Goal: Task Accomplishment & Management: Manage account settings

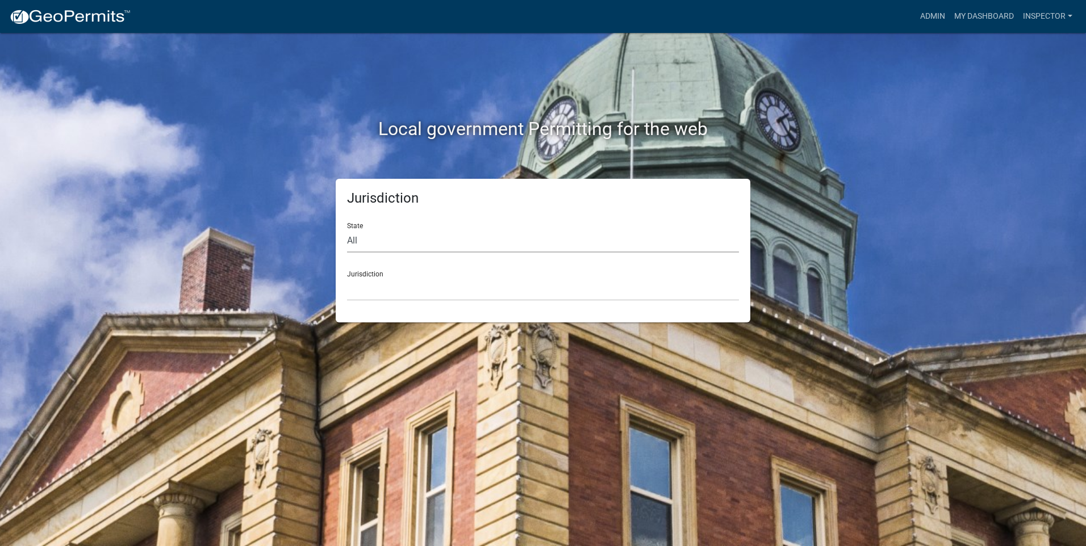
click at [395, 246] on select "All Colorado Georgia Indiana Iowa Kansas Minnesota Ohio South Carolina Wisconsin" at bounding box center [543, 240] width 392 height 23
select select "Indiana"
click at [347, 229] on select "All Colorado Georgia Indiana Iowa Kansas Minnesota Ohio South Carolina Wisconsin" at bounding box center [543, 240] width 392 height 23
click at [390, 284] on select "City of Charlestown, Indiana City of Jeffersonville, Indiana City of Logansport…" at bounding box center [543, 289] width 392 height 23
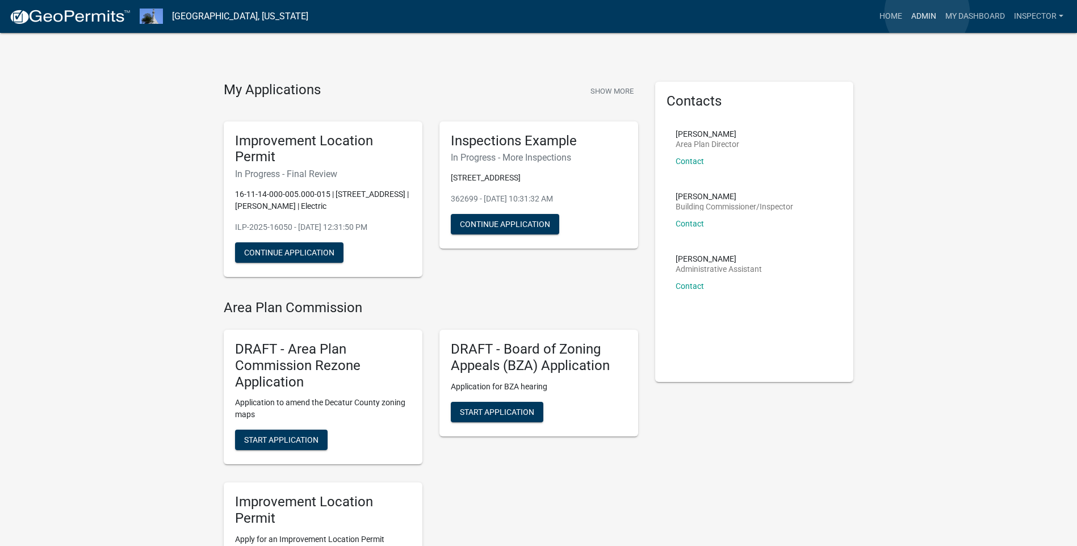
click at [927, 12] on link "Admin" at bounding box center [924, 17] width 34 height 22
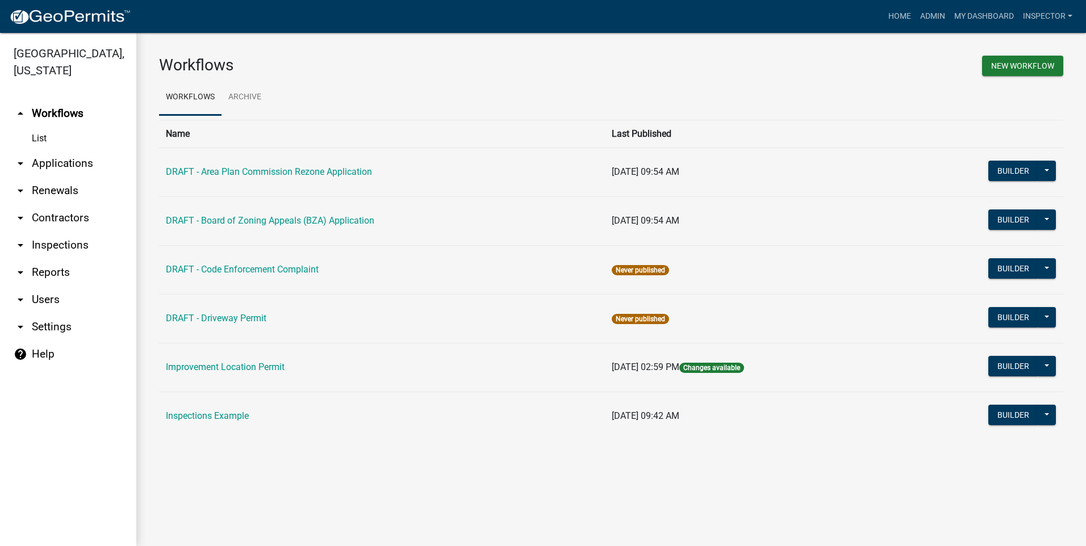
click at [35, 138] on link "List" at bounding box center [68, 138] width 136 height 23
click at [40, 136] on link "List" at bounding box center [68, 138] width 136 height 23
click at [40, 135] on link "List" at bounding box center [68, 138] width 136 height 23
click at [61, 164] on link "arrow_drop_down Applications" at bounding box center [68, 163] width 136 height 27
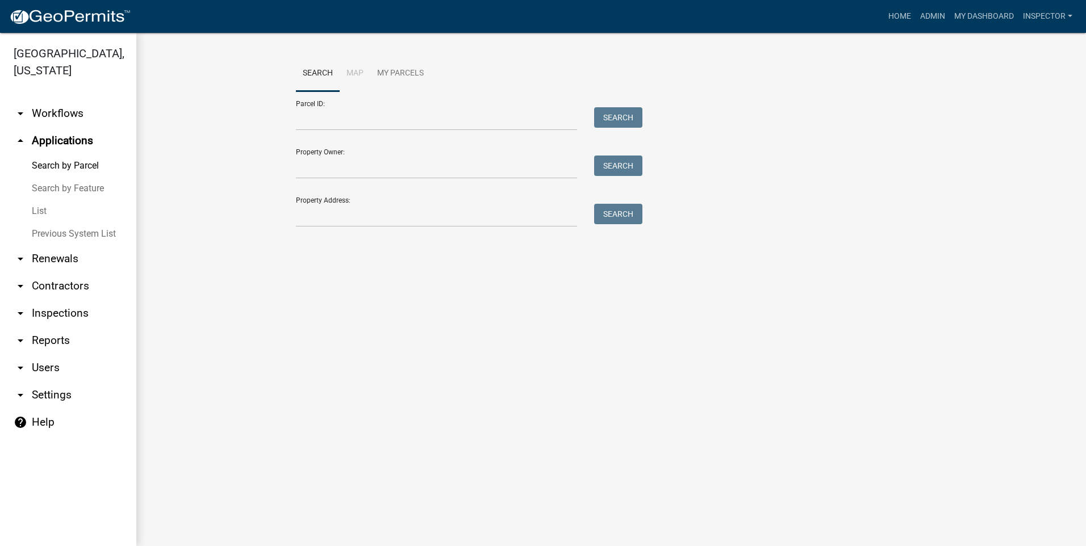
click at [45, 212] on link "List" at bounding box center [68, 211] width 136 height 23
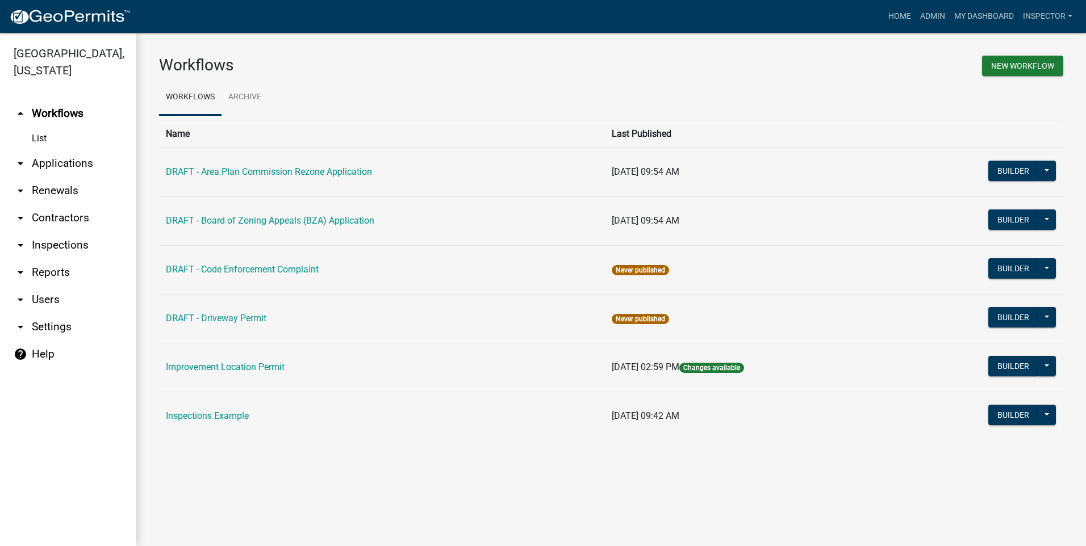
click at [65, 166] on link "arrow_drop_down Applications" at bounding box center [68, 163] width 136 height 27
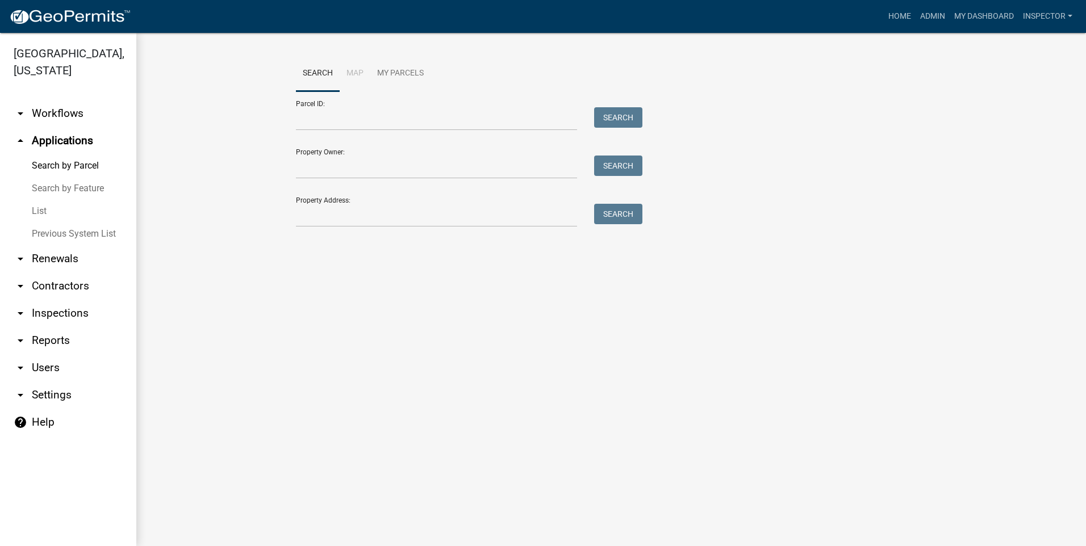
click at [41, 214] on link "List" at bounding box center [68, 211] width 136 height 23
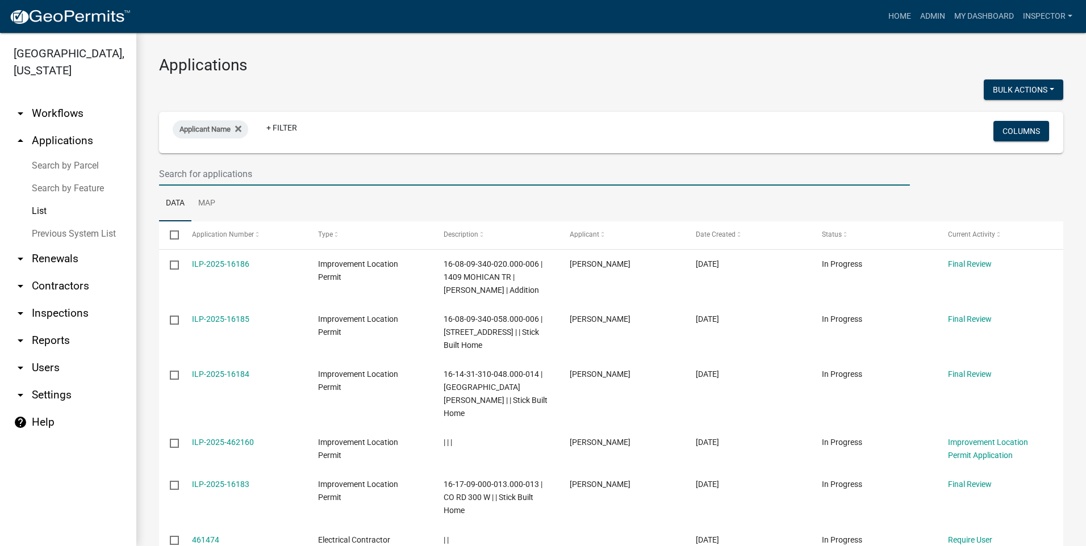
click at [274, 173] on input "text" at bounding box center [534, 173] width 751 height 23
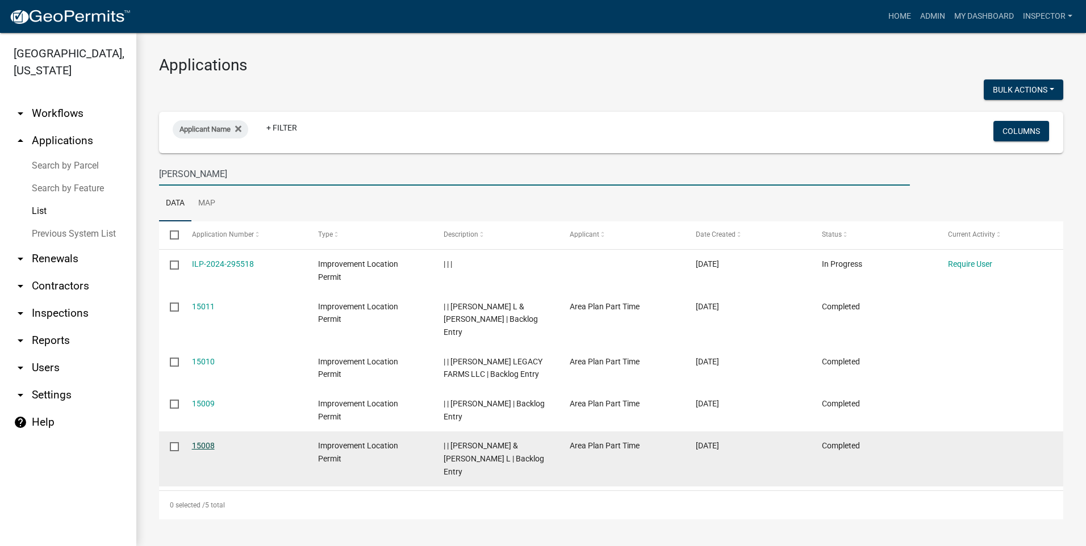
type input "bedel"
click at [202, 441] on link "15008" at bounding box center [203, 445] width 23 height 9
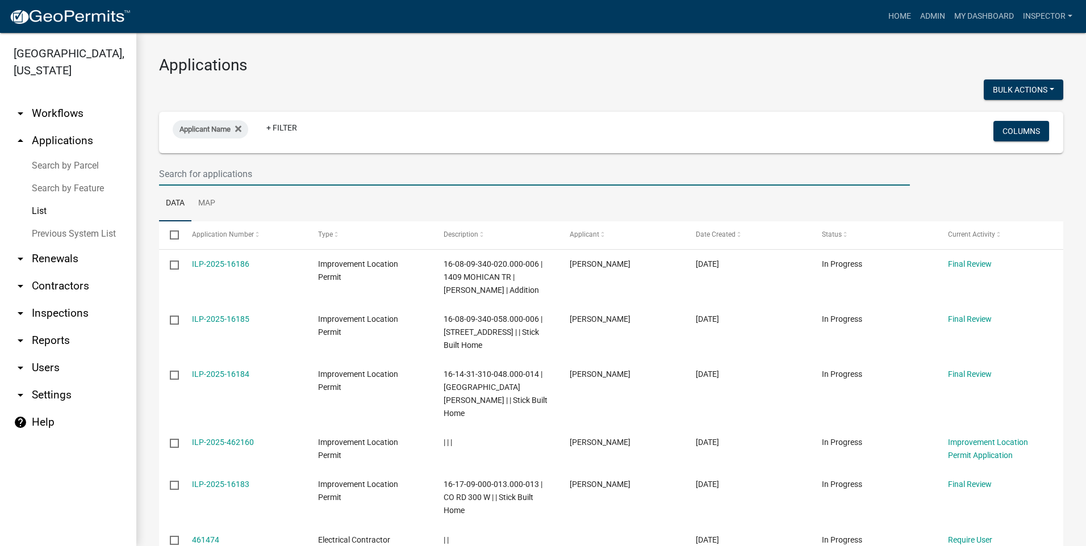
click at [269, 171] on input "text" at bounding box center [534, 173] width 751 height 23
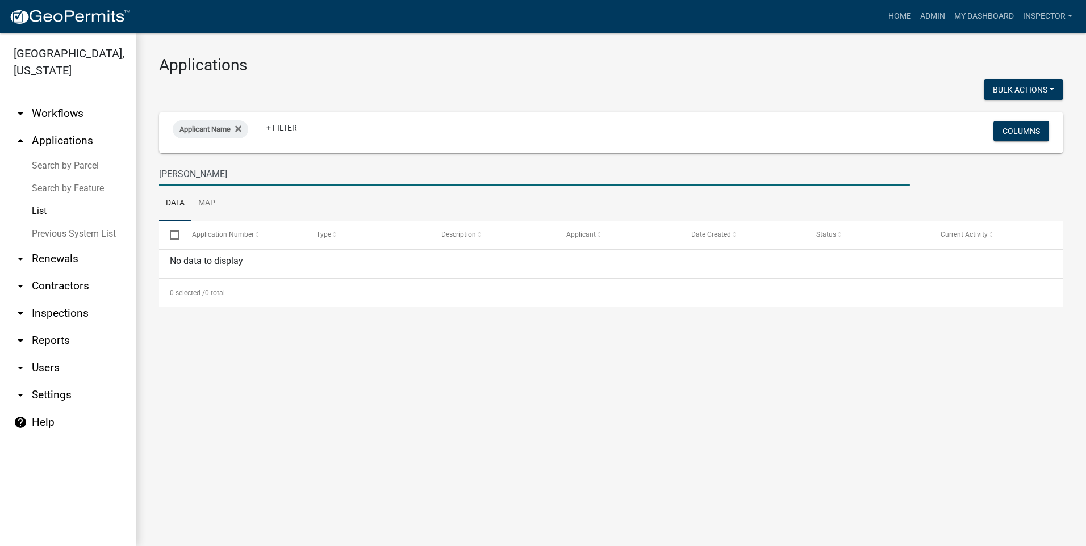
drag, startPoint x: 225, startPoint y: 173, endPoint x: 106, endPoint y: 171, distance: 119.3
click at [106, 171] on div "Decatur County, Indiana arrow_drop_down Workflows List arrow_drop_up Applicatio…" at bounding box center [543, 289] width 1086 height 513
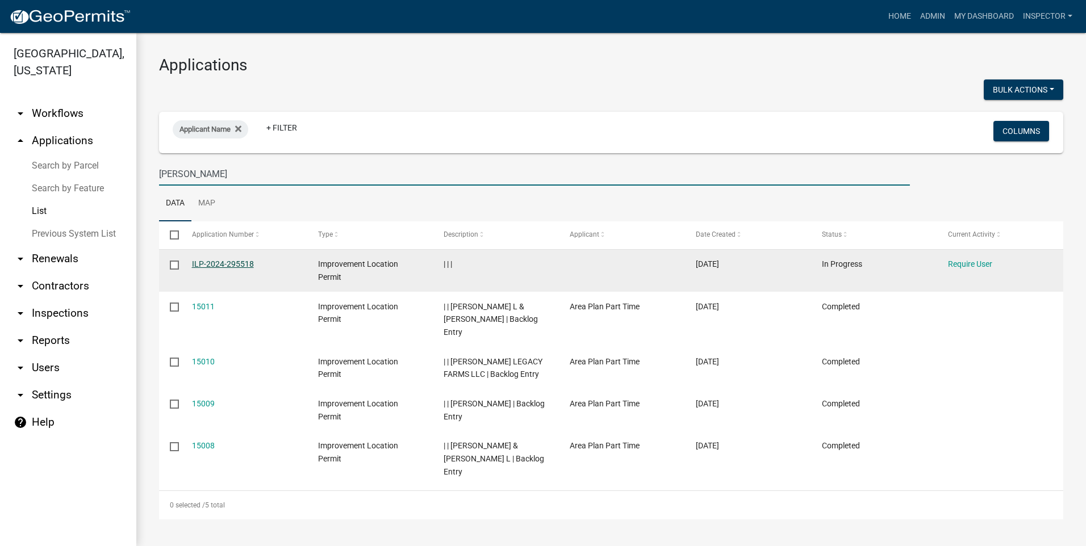
type input "bedel"
click at [228, 263] on link "ILP-2024-295518" at bounding box center [223, 264] width 62 height 9
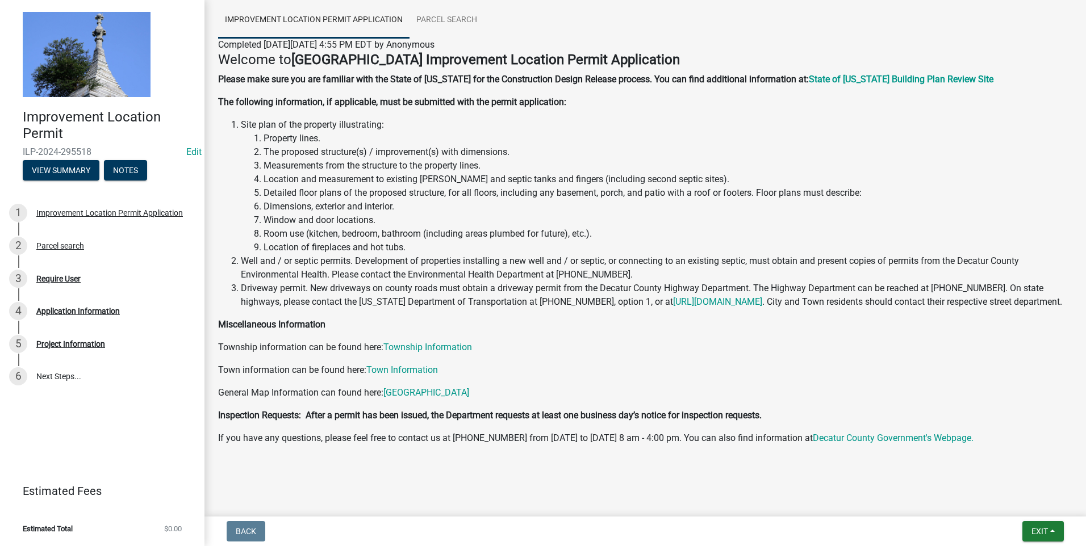
scroll to position [98, 0]
click at [76, 311] on div "Application Information" at bounding box center [77, 311] width 83 height 8
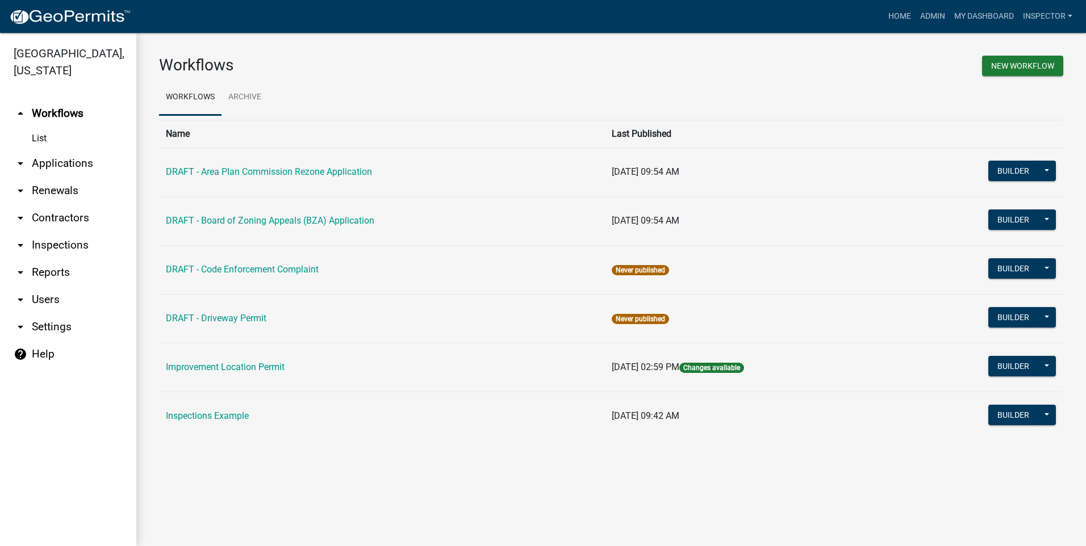
click at [41, 161] on link "arrow_drop_down Applications" at bounding box center [68, 163] width 136 height 27
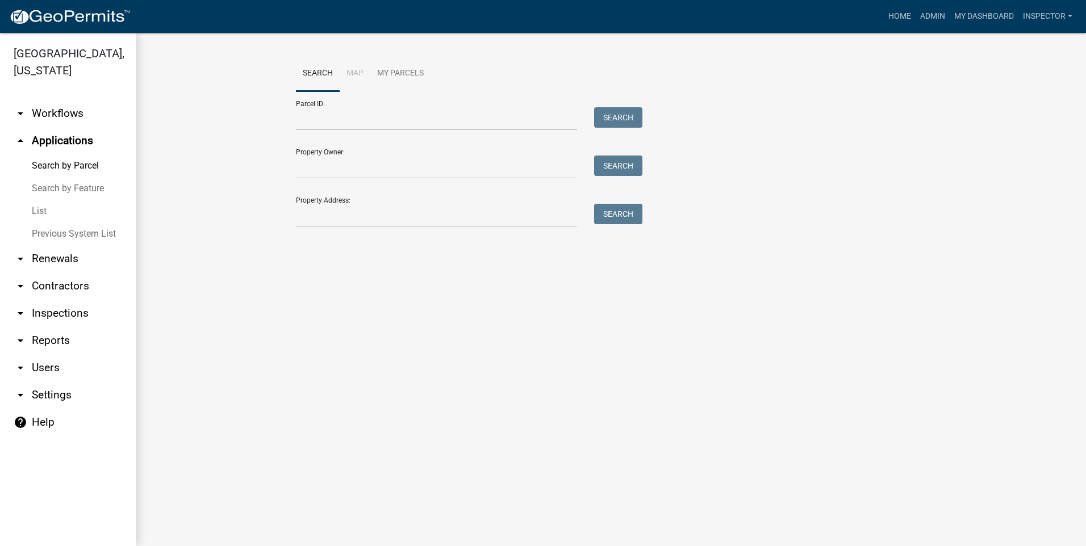
click at [46, 210] on link "List" at bounding box center [68, 211] width 136 height 23
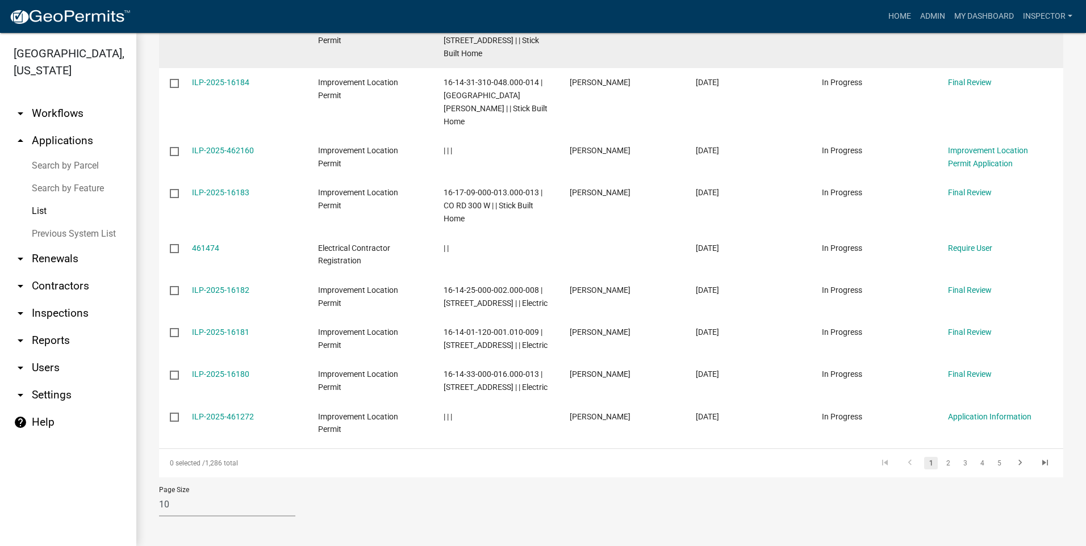
scroll to position [294, 0]
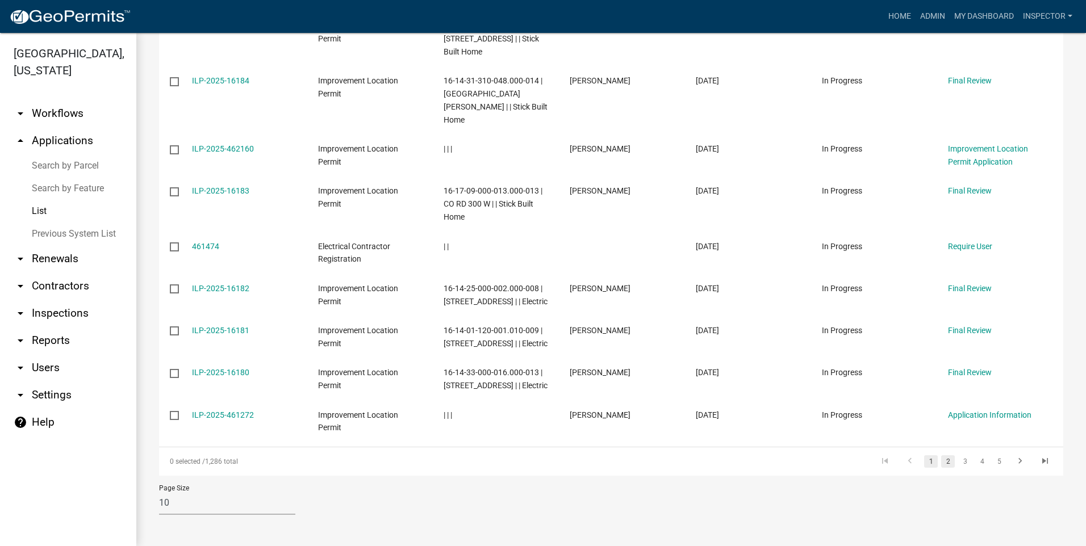
click at [942, 463] on link "2" at bounding box center [948, 461] width 14 height 12
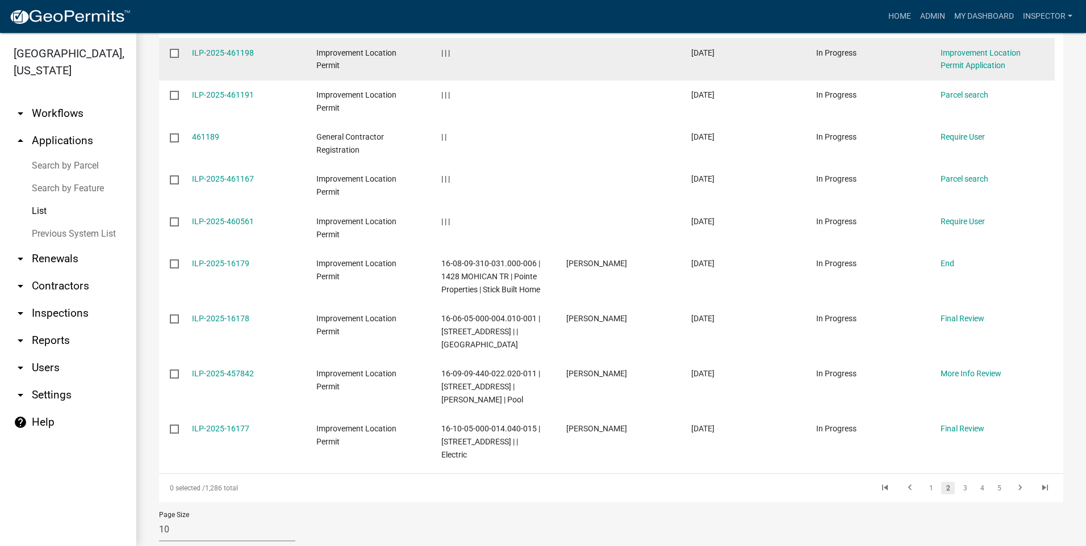
scroll to position [268, 0]
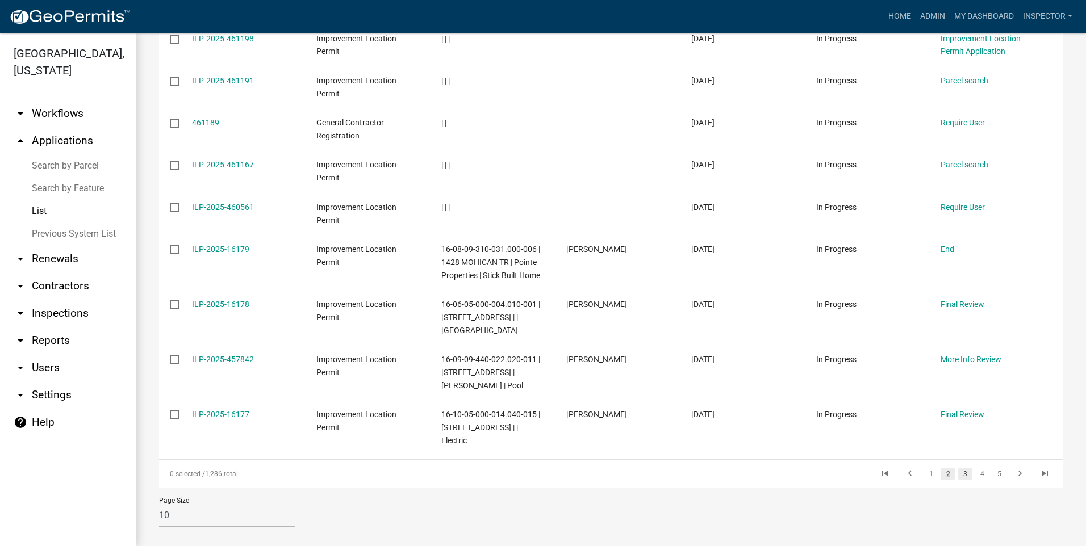
click at [958, 468] on link "3" at bounding box center [965, 474] width 14 height 12
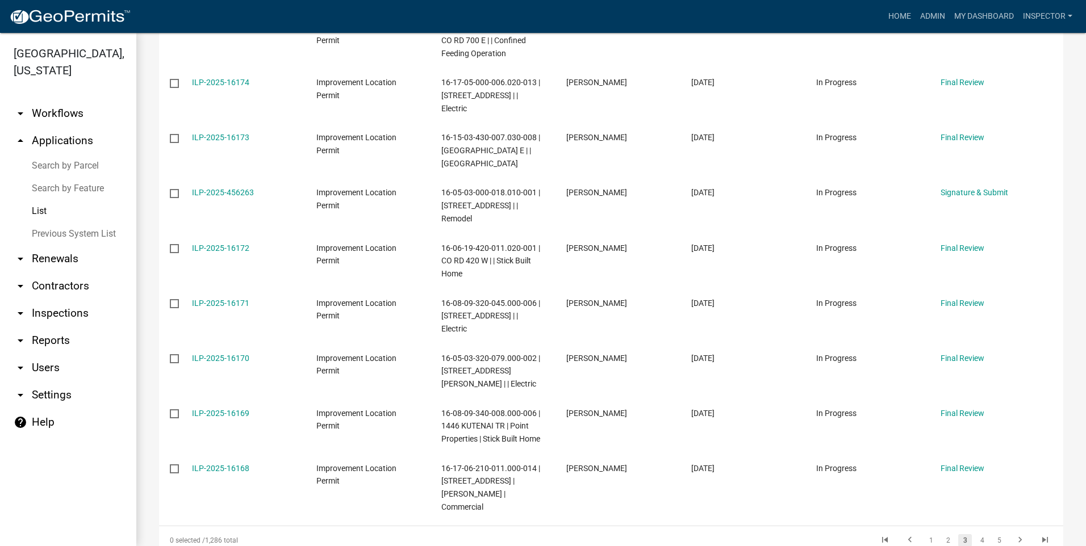
scroll to position [320, 0]
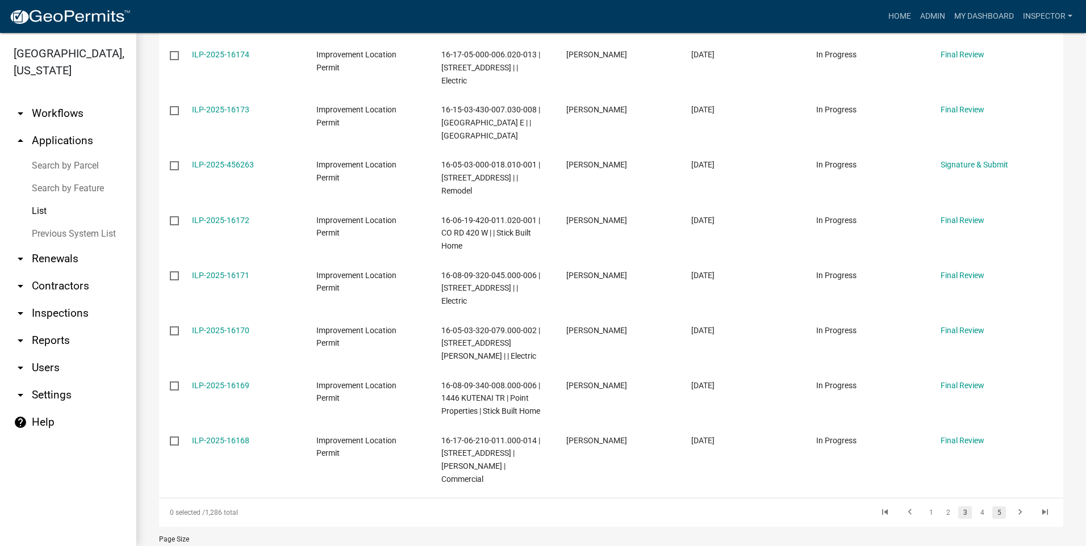
click at [992, 507] on link "5" at bounding box center [999, 513] width 14 height 12
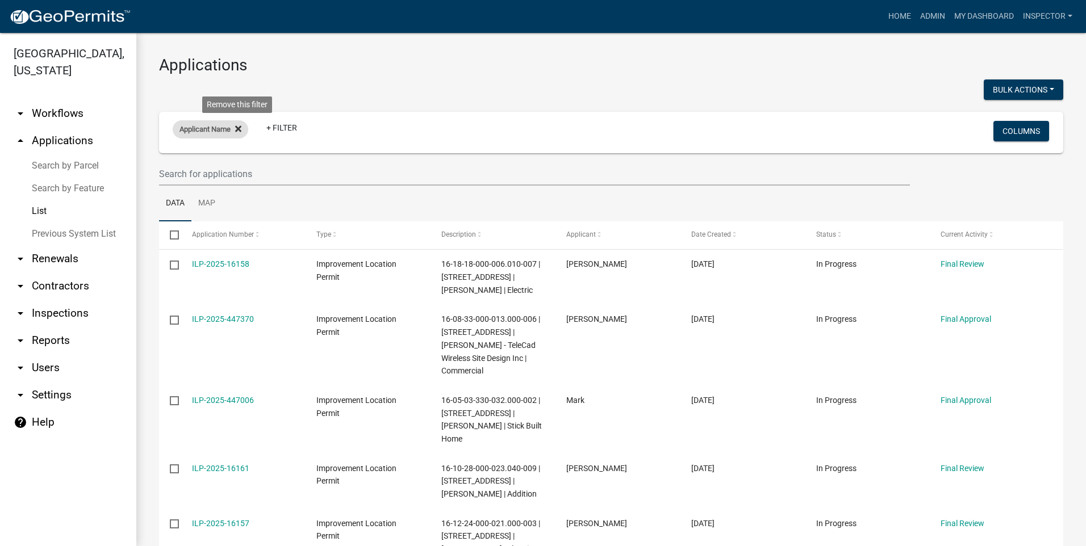
click at [239, 129] on icon at bounding box center [238, 129] width 6 height 6
click at [229, 142] on div "+ Filter" at bounding box center [462, 132] width 596 height 23
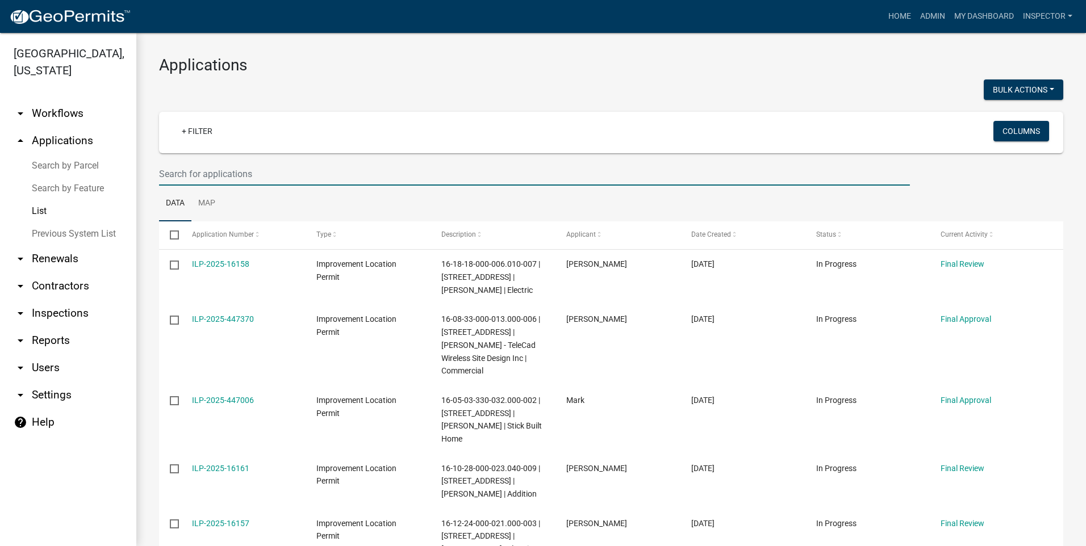
click at [271, 178] on input "text" at bounding box center [534, 173] width 751 height 23
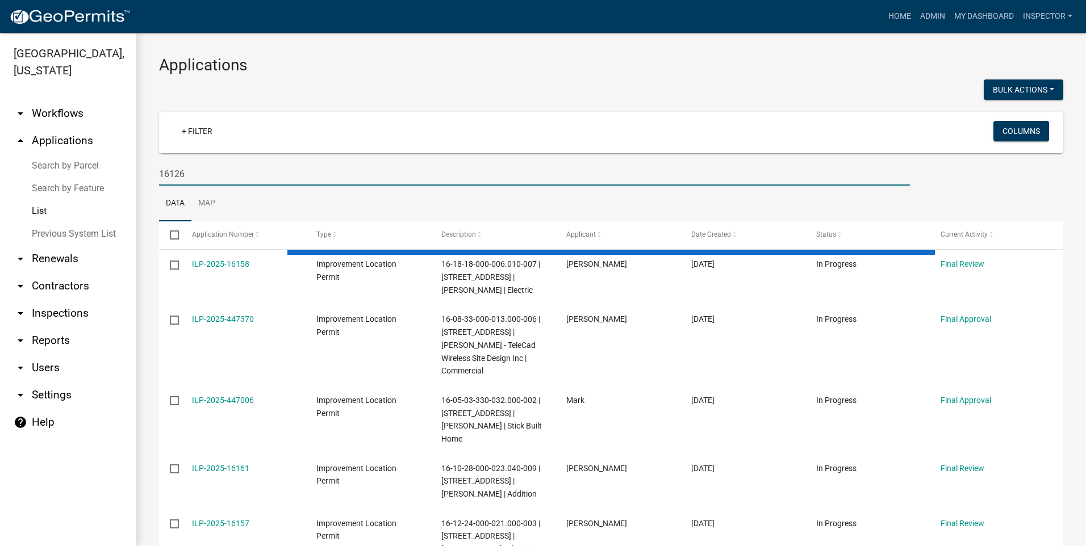
type input "16126"
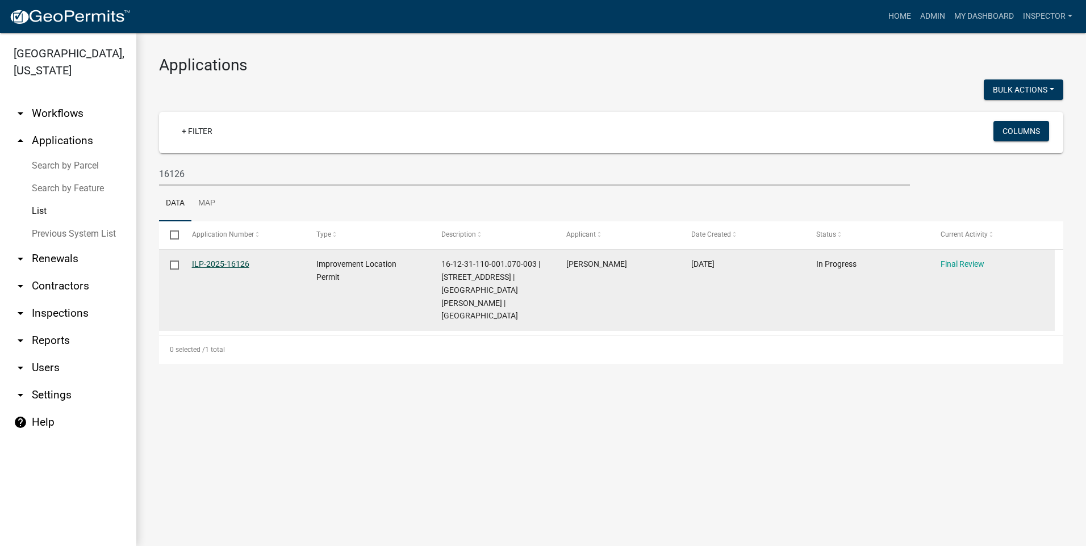
click at [234, 263] on link "ILP-2025-16126" at bounding box center [220, 264] width 57 height 9
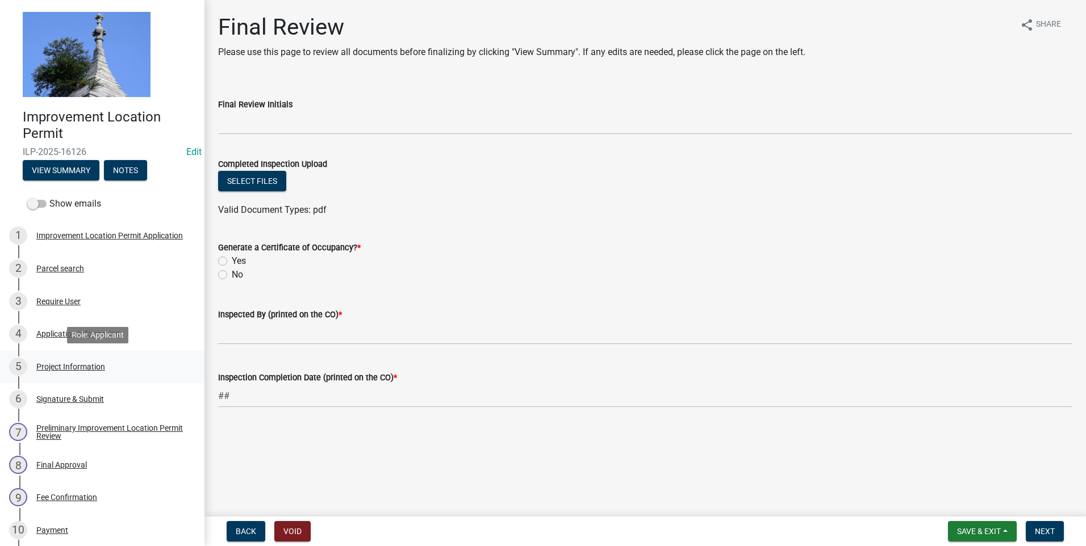
click at [81, 367] on div "Project Information" at bounding box center [70, 367] width 69 height 8
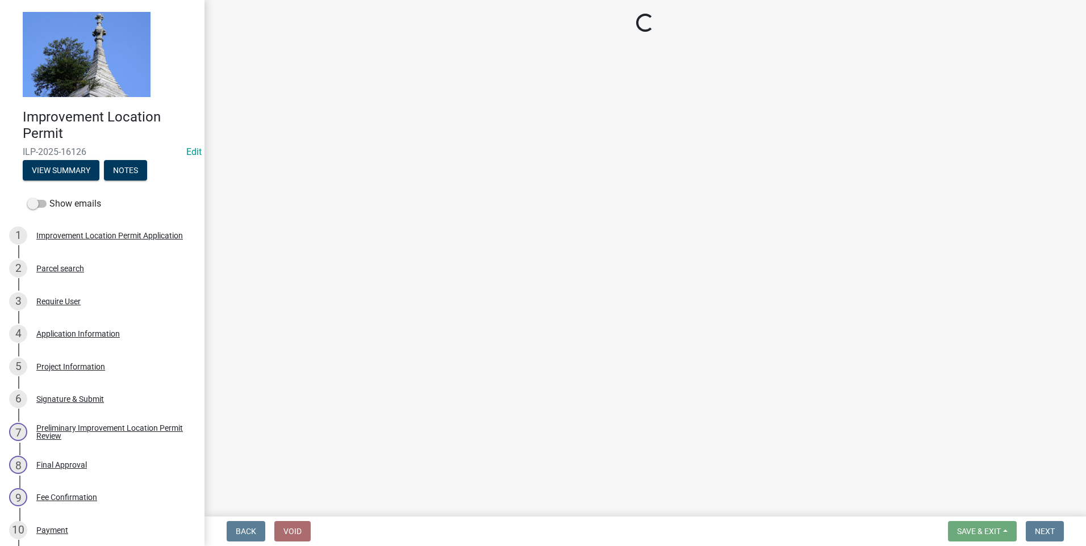
select select "dd9adb89-9a3c-4bc9-90d3-fd9cd60e52ec"
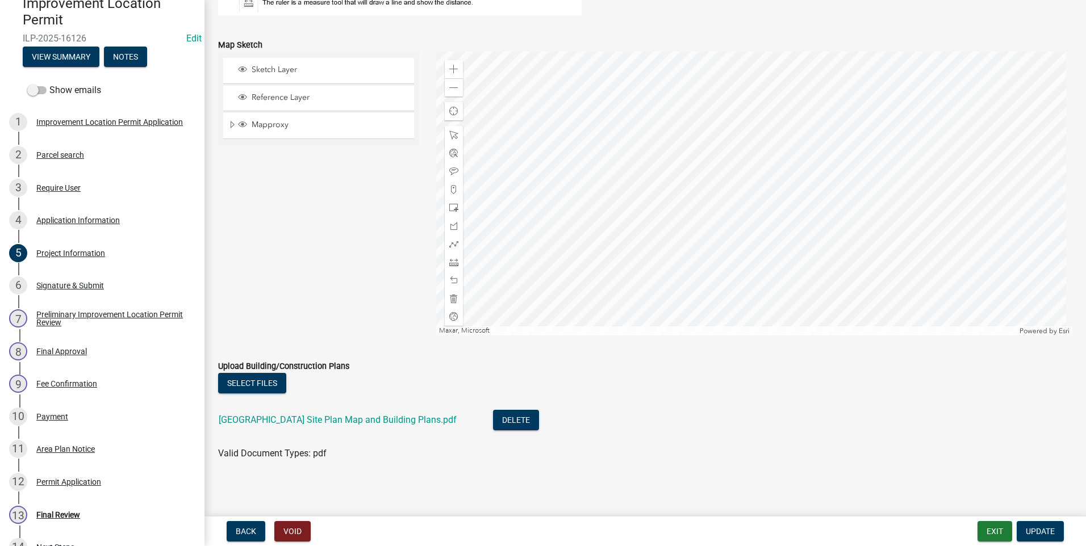
scroll to position [978, 0]
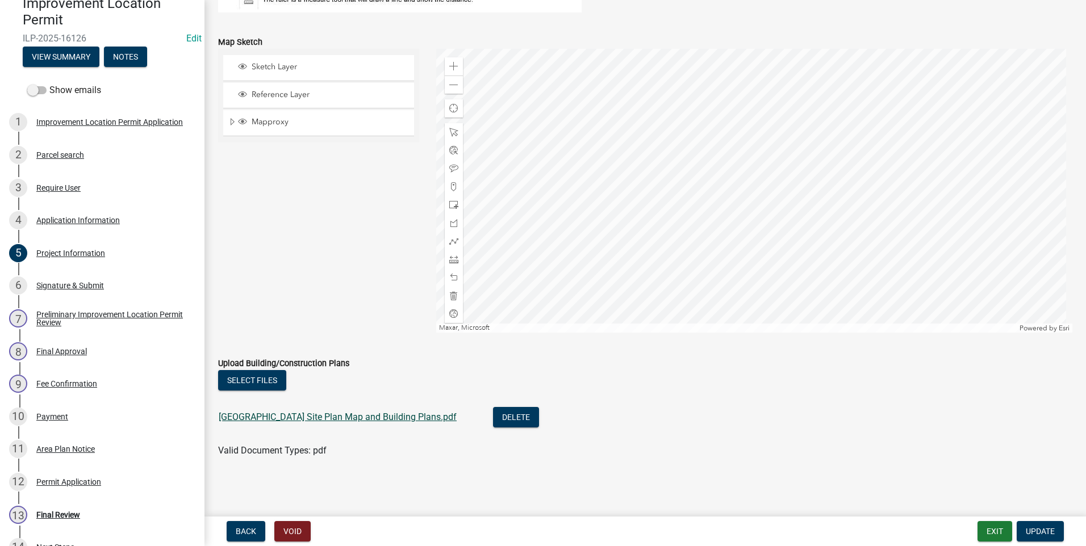
click at [303, 415] on link "Decatur County Site Plan Map and Building Plans.pdf" at bounding box center [338, 417] width 238 height 11
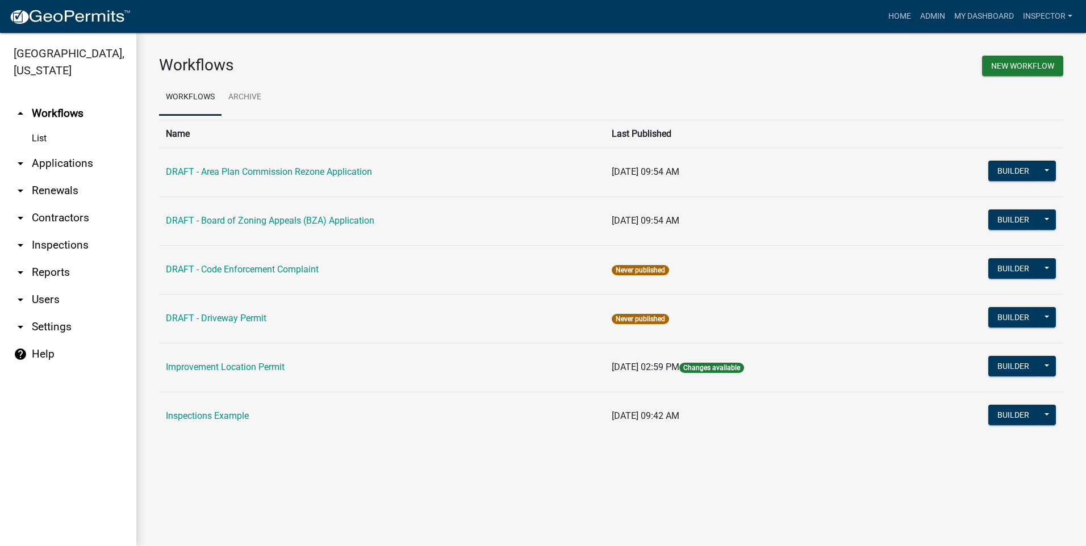
click at [83, 164] on link "arrow_drop_down Applications" at bounding box center [68, 163] width 136 height 27
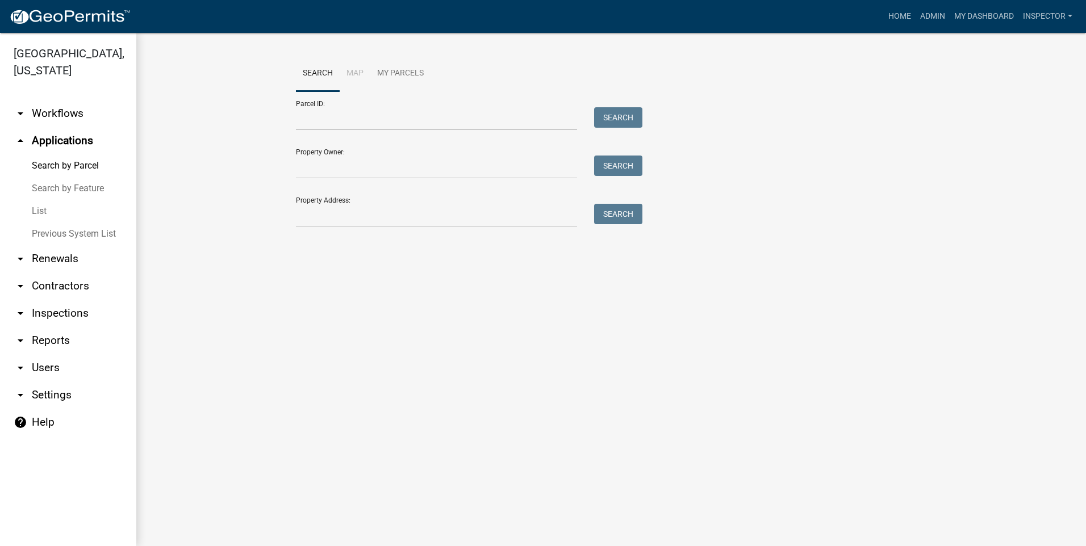
click at [45, 210] on link "List" at bounding box center [68, 211] width 136 height 23
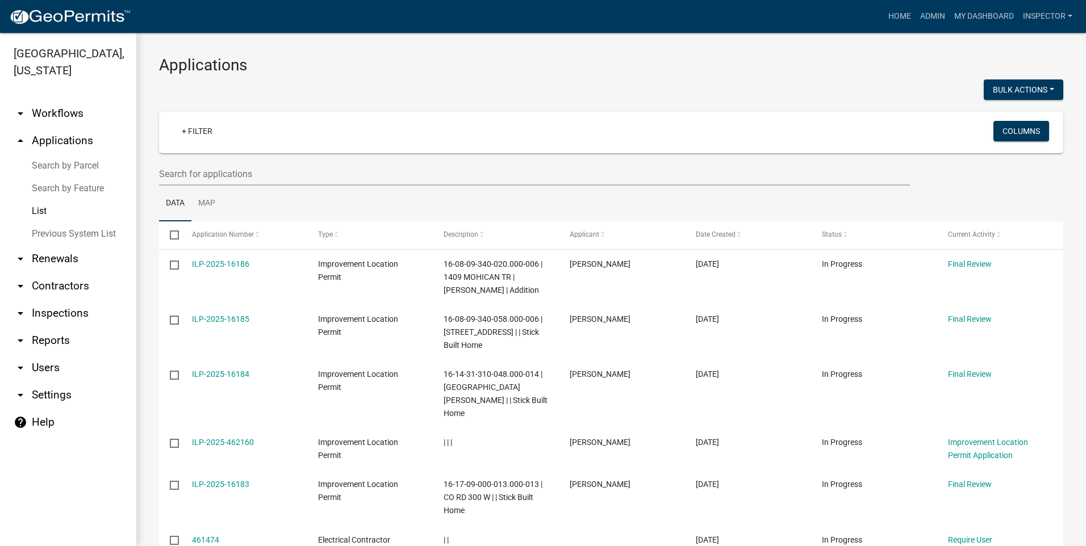
click at [234, 142] on div "+ Filter" at bounding box center [462, 132] width 596 height 23
click at [249, 172] on input "text" at bounding box center [534, 173] width 751 height 23
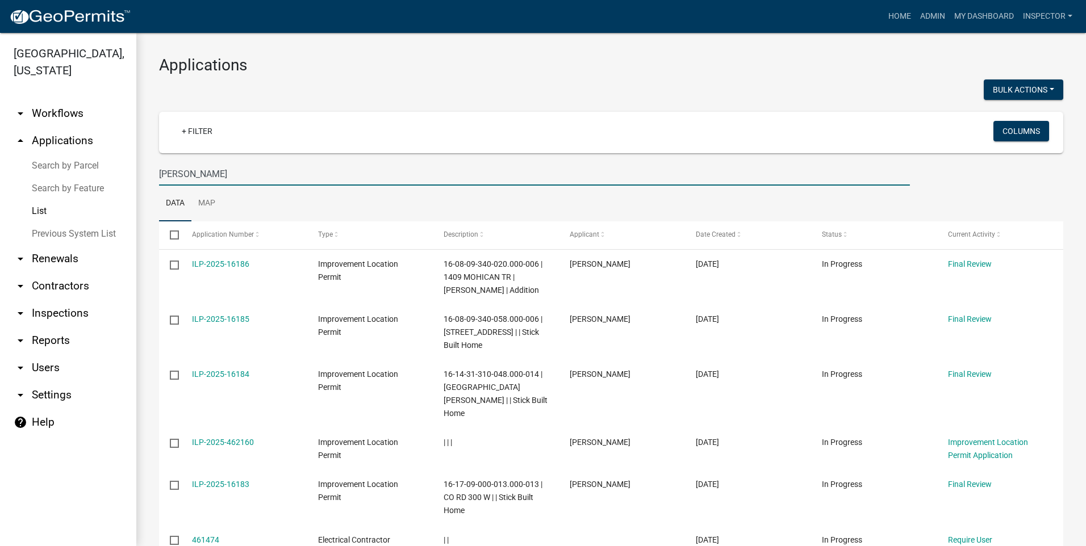
type input "roberson"
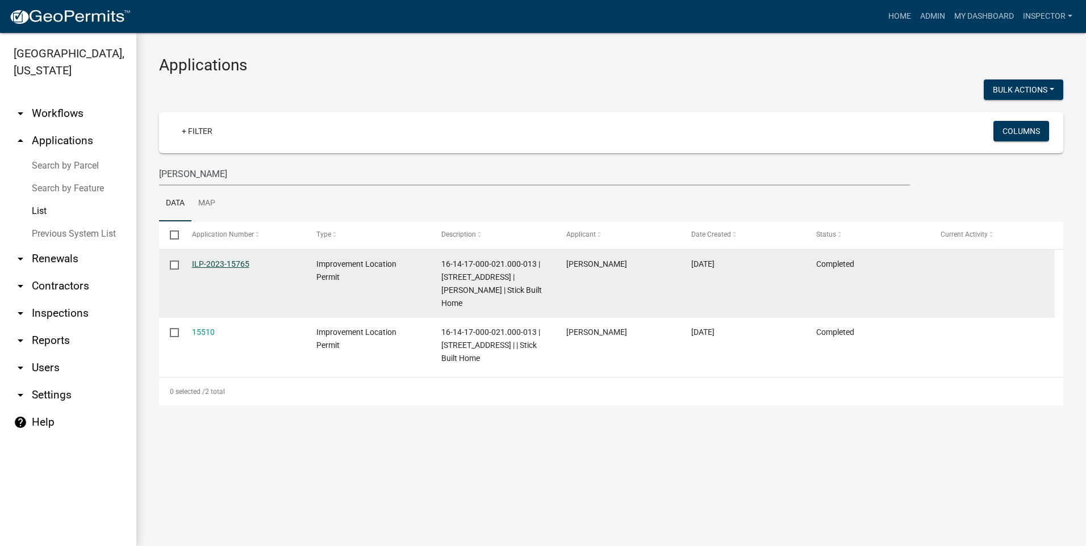
click at [218, 268] on link "ILP-2023-15765" at bounding box center [220, 264] width 57 height 9
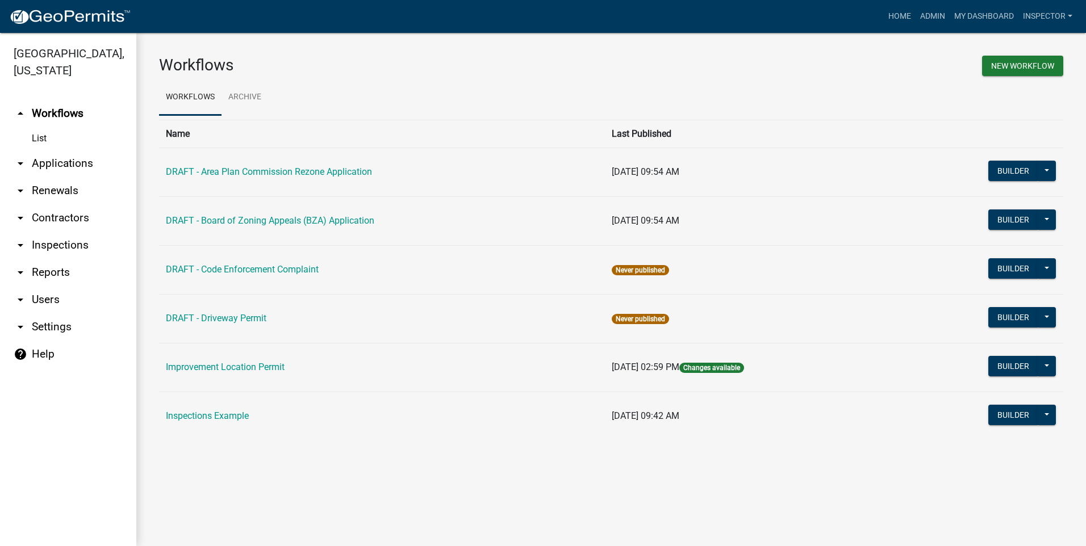
click at [69, 164] on link "arrow_drop_down Applications" at bounding box center [68, 163] width 136 height 27
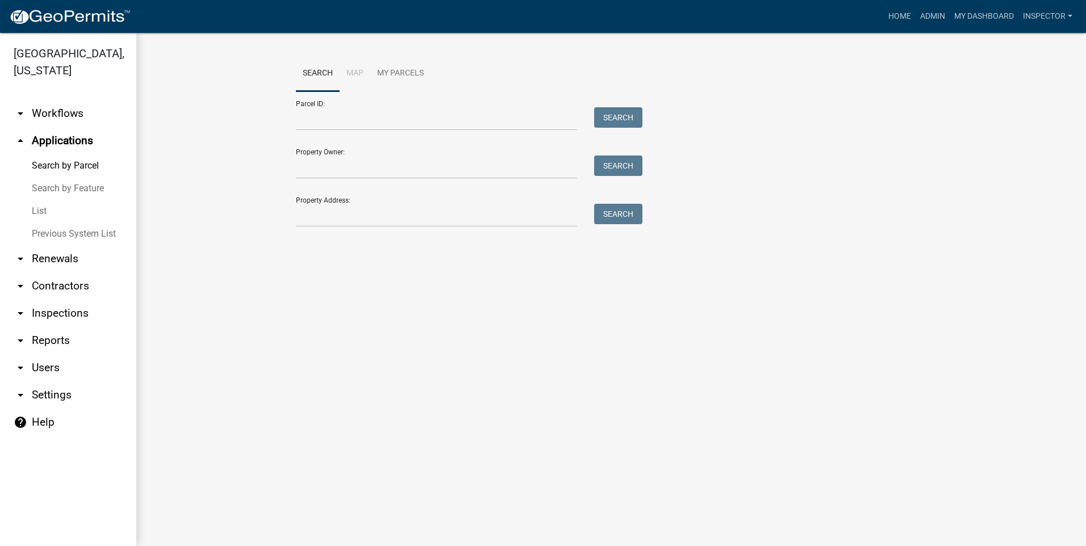
click at [47, 214] on link "List" at bounding box center [68, 211] width 136 height 23
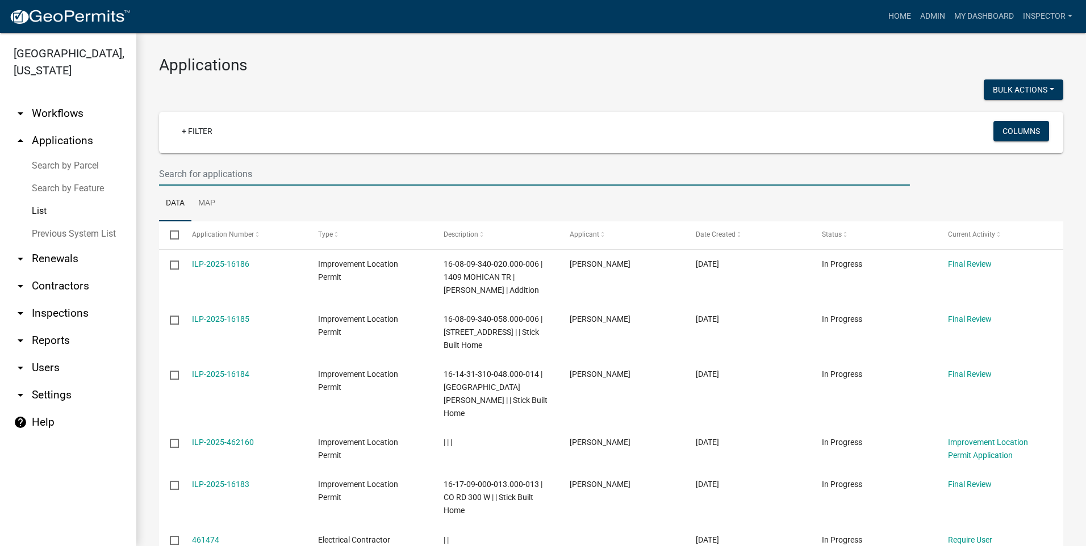
click at [266, 174] on input "text" at bounding box center [534, 173] width 751 height 23
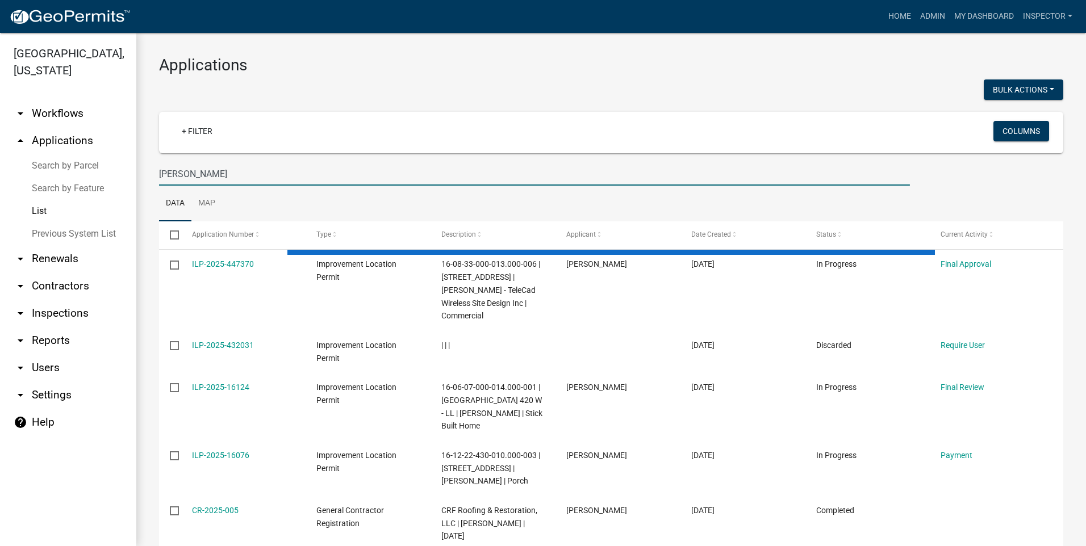
type input "[PERSON_NAME]"
